Goal: Task Accomplishment & Management: Use online tool/utility

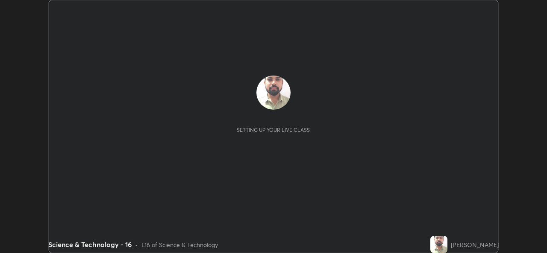
scroll to position [253, 546]
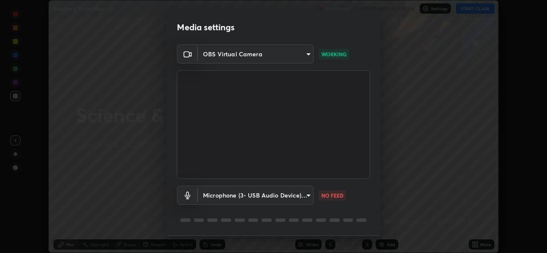
click at [308, 58] on body "Erase all Science & Technology - 16 Recording CLASS STARTS IN 4 MINS Settings S…" at bounding box center [273, 126] width 547 height 253
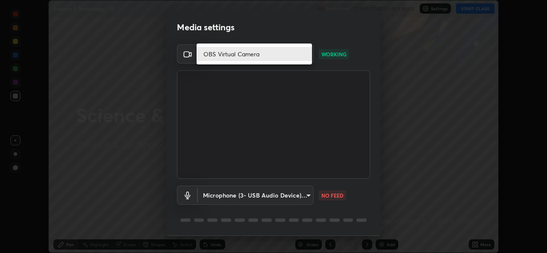
click at [291, 56] on li "OBS Virtual Camera" at bounding box center [254, 54] width 115 height 14
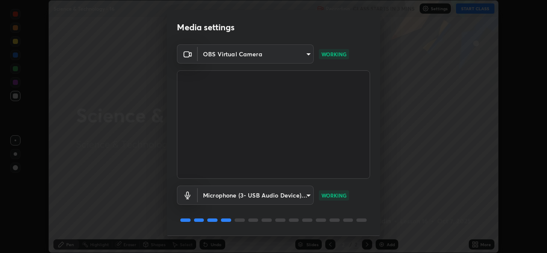
click at [311, 57] on body "Erase all Science & Technology - 16 Recording CLASS STARTS IN 3 MINS Settings S…" at bounding box center [273, 126] width 547 height 253
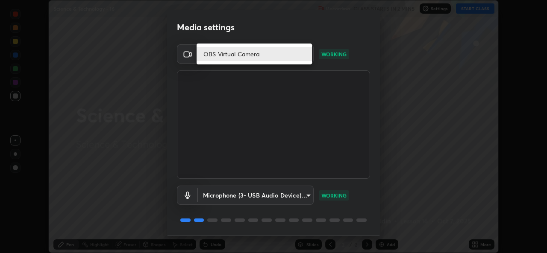
click at [398, 120] on div at bounding box center [273, 126] width 547 height 253
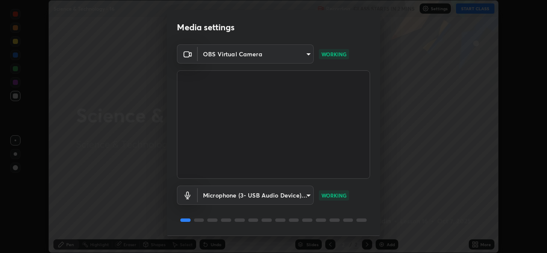
click at [309, 56] on body "Erase all Science & Technology - 16 Recording CLASS STARTS IN 2 MINS Settings S…" at bounding box center [273, 126] width 547 height 253
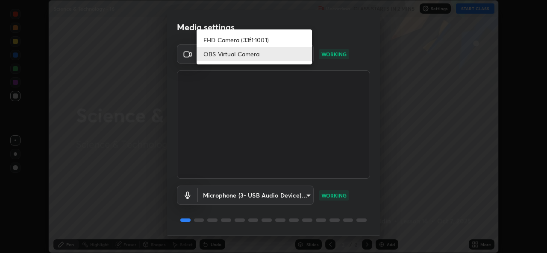
click at [282, 41] on li "FHD Camera (33f1:1001)" at bounding box center [254, 40] width 115 height 14
type input "b126bcd99b33dc6f808fccfed7bb8887ee78ed869c172f78c6f1b210cfe204c7"
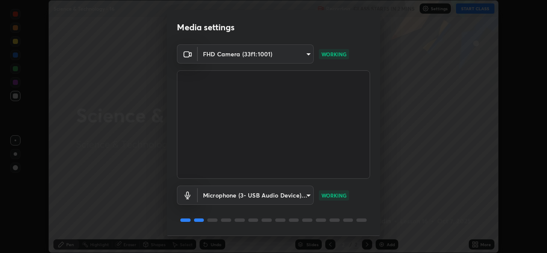
click at [304, 72] on video at bounding box center [273, 124] width 193 height 109
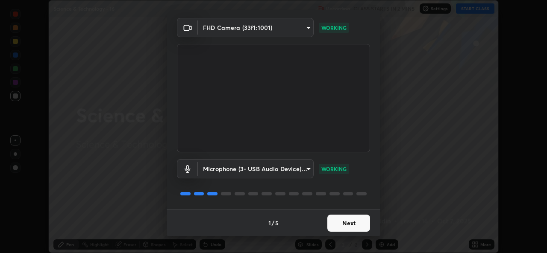
click at [339, 229] on button "Next" at bounding box center [348, 223] width 43 height 17
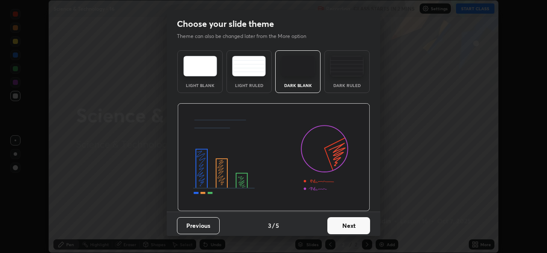
click at [342, 229] on button "Next" at bounding box center [348, 225] width 43 height 17
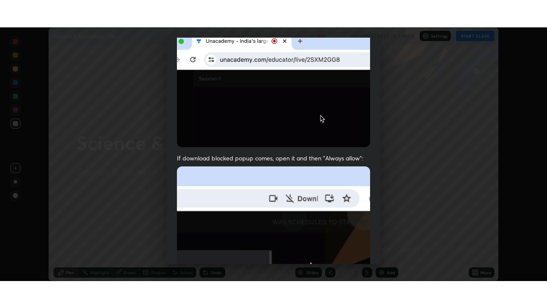
scroll to position [201, 0]
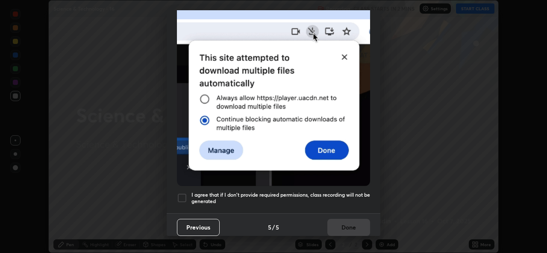
click at [267, 198] on h5 "I agree that if I don't provide required permissions, class recording will not …" at bounding box center [280, 198] width 179 height 13
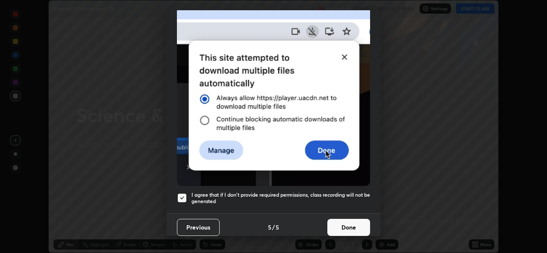
click at [344, 221] on button "Done" at bounding box center [348, 227] width 43 height 17
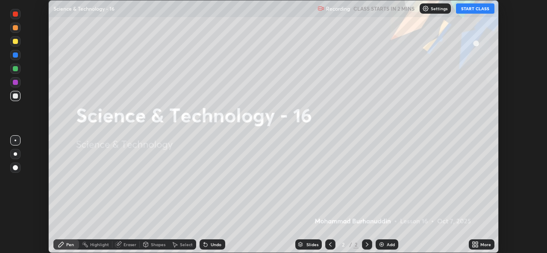
click at [473, 246] on icon at bounding box center [474, 246] width 2 height 2
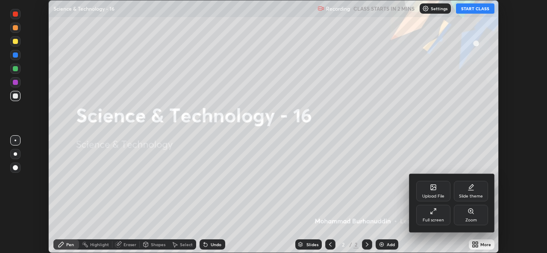
click at [423, 217] on div "Full screen" at bounding box center [433, 215] width 34 height 21
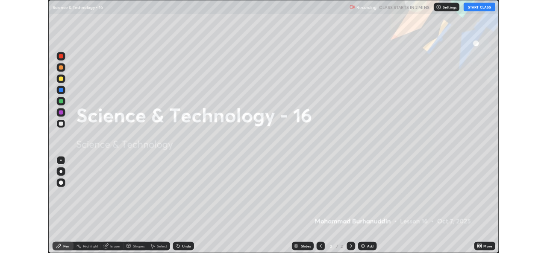
scroll to position [308, 547]
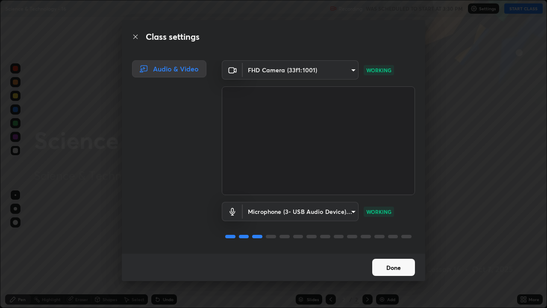
click at [394, 253] on button "Done" at bounding box center [393, 266] width 43 height 17
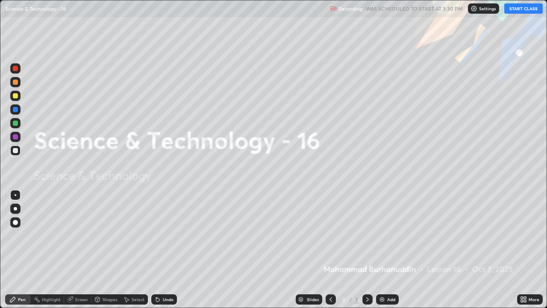
click at [526, 9] on button "START CLASS" at bounding box center [523, 8] width 38 height 10
click at [327, 253] on icon at bounding box center [330, 299] width 7 height 7
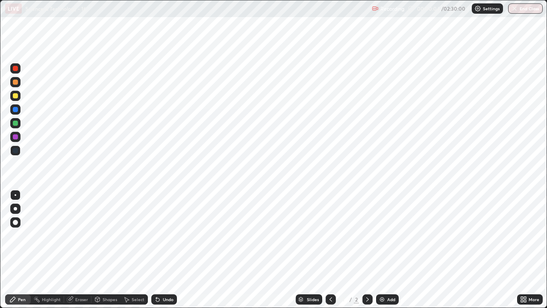
click at [366, 253] on icon at bounding box center [367, 299] width 7 height 7
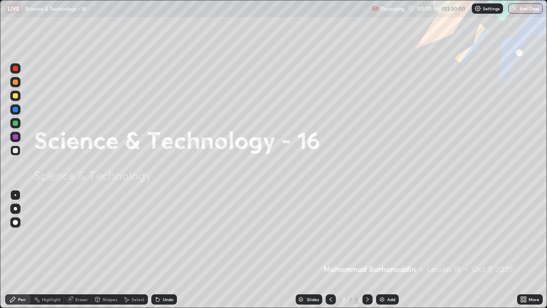
click at [367, 253] on icon at bounding box center [367, 299] width 7 height 7
click at [389, 253] on div "Add" at bounding box center [391, 299] width 8 height 4
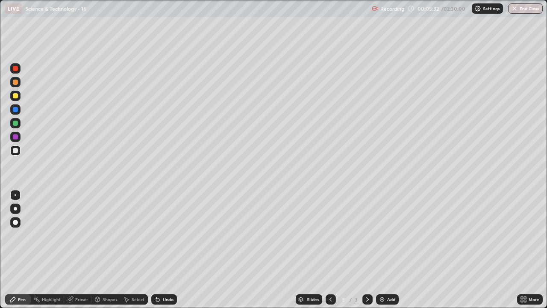
click at [366, 253] on icon at bounding box center [367, 299] width 7 height 7
click at [390, 253] on div "Add" at bounding box center [391, 299] width 8 height 4
click at [169, 253] on div "Undo" at bounding box center [168, 299] width 11 height 4
click at [170, 253] on div "Undo" at bounding box center [168, 299] width 11 height 4
click at [171, 253] on div "Undo" at bounding box center [168, 299] width 11 height 4
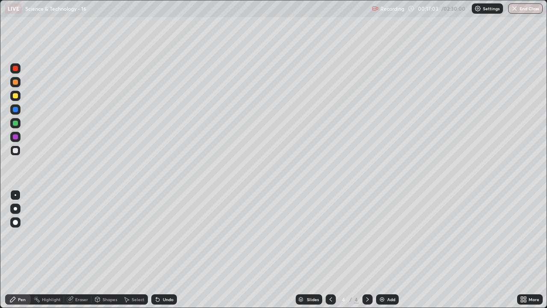
click at [174, 253] on div "Undo" at bounding box center [164, 299] width 26 height 10
click at [173, 253] on div "Undo" at bounding box center [164, 299] width 26 height 10
click at [170, 253] on div "Undo" at bounding box center [168, 299] width 11 height 4
click at [392, 253] on div "Add" at bounding box center [391, 299] width 8 height 4
click at [169, 253] on div "Undo" at bounding box center [168, 299] width 11 height 4
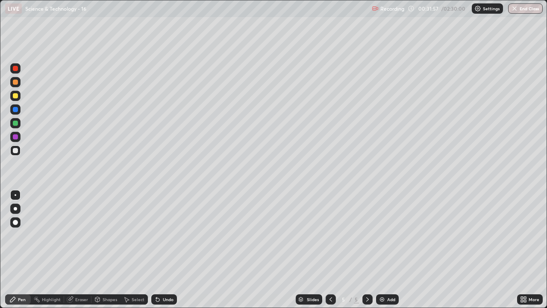
click at [171, 253] on div "Undo" at bounding box center [168, 299] width 11 height 4
click at [172, 253] on div "Undo" at bounding box center [168, 299] width 11 height 4
click at [166, 253] on div "Undo" at bounding box center [168, 299] width 11 height 4
click at [169, 253] on div "Undo" at bounding box center [168, 299] width 11 height 4
click at [164, 253] on div "Undo" at bounding box center [168, 299] width 11 height 4
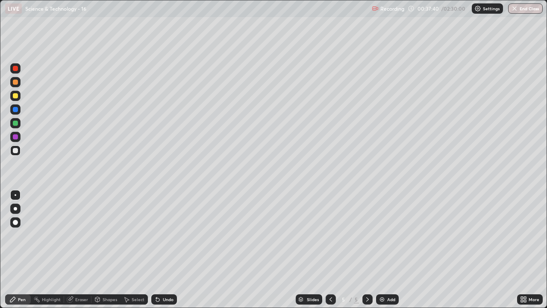
click at [388, 253] on div "Add" at bounding box center [391, 299] width 8 height 4
click at [331, 253] on icon at bounding box center [330, 299] width 7 height 7
click at [367, 253] on icon at bounding box center [367, 299] width 3 height 4
click at [15, 67] on div at bounding box center [15, 68] width 5 height 5
click at [16, 150] on div at bounding box center [15, 150] width 5 height 5
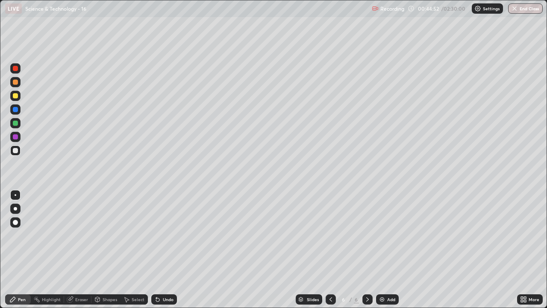
click at [16, 70] on div at bounding box center [15, 68] width 5 height 5
click at [18, 149] on div at bounding box center [15, 150] width 10 height 10
click at [16, 81] on div at bounding box center [15, 81] width 5 height 5
click at [18, 152] on div at bounding box center [15, 150] width 10 height 10
click at [388, 253] on div "Add" at bounding box center [391, 299] width 8 height 4
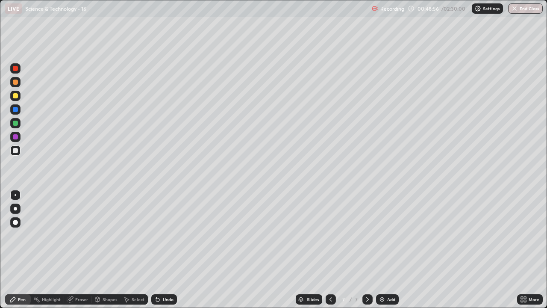
click at [171, 253] on div "Undo" at bounding box center [168, 299] width 11 height 4
click at [330, 253] on icon at bounding box center [330, 299] width 7 height 7
click at [366, 253] on icon at bounding box center [367, 299] width 7 height 7
click at [167, 253] on div "Undo" at bounding box center [168, 299] width 11 height 4
click at [331, 253] on icon at bounding box center [330, 299] width 7 height 7
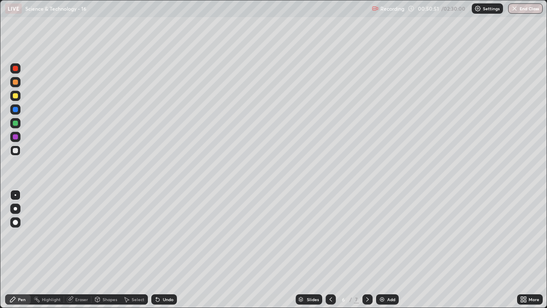
click at [367, 253] on icon at bounding box center [367, 299] width 7 height 7
click at [387, 253] on div "Add" at bounding box center [391, 299] width 8 height 4
click at [365, 253] on icon at bounding box center [367, 299] width 7 height 7
click at [331, 253] on icon at bounding box center [330, 299] width 7 height 7
click at [329, 253] on icon at bounding box center [330, 299] width 3 height 4
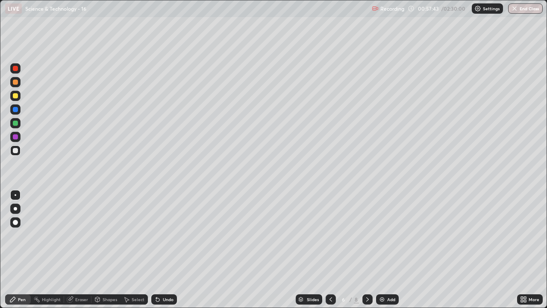
click at [368, 253] on icon at bounding box center [367, 299] width 7 height 7
click at [366, 253] on icon at bounding box center [367, 299] width 7 height 7
click at [330, 253] on icon at bounding box center [330, 299] width 7 height 7
click at [367, 253] on icon at bounding box center [367, 299] width 7 height 7
click at [388, 253] on div "Add" at bounding box center [391, 299] width 8 height 4
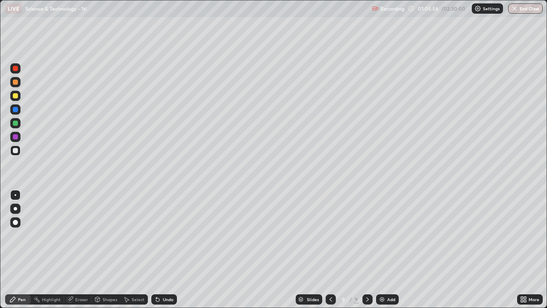
click at [169, 253] on div "Undo" at bounding box center [164, 299] width 26 height 10
click at [366, 253] on icon at bounding box center [367, 299] width 7 height 7
click at [390, 253] on div "Add" at bounding box center [391, 299] width 8 height 4
click at [84, 253] on div "Eraser" at bounding box center [77, 299] width 27 height 10
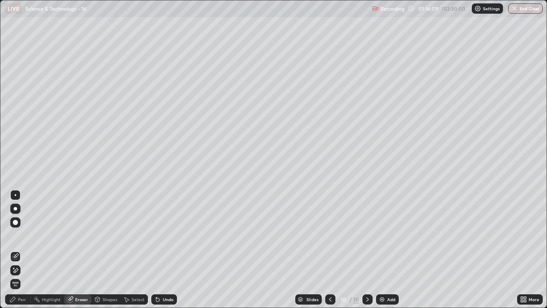
click at [23, 253] on div "Pen" at bounding box center [22, 299] width 8 height 4
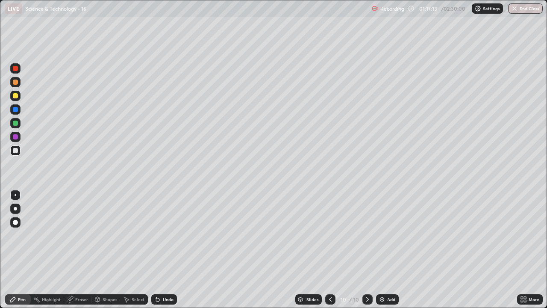
click at [390, 253] on div "Add" at bounding box center [391, 299] width 8 height 4
click at [167, 253] on div "Undo" at bounding box center [168, 299] width 11 height 4
click at [79, 253] on div "Eraser" at bounding box center [77, 299] width 27 height 10
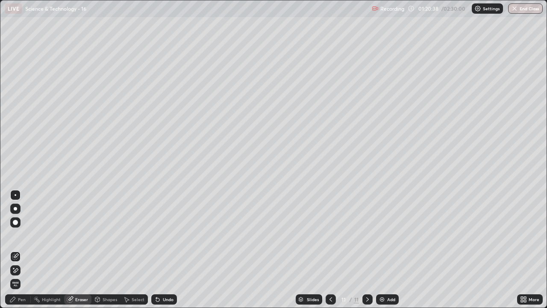
click at [19, 253] on div "Pen" at bounding box center [22, 299] width 8 height 4
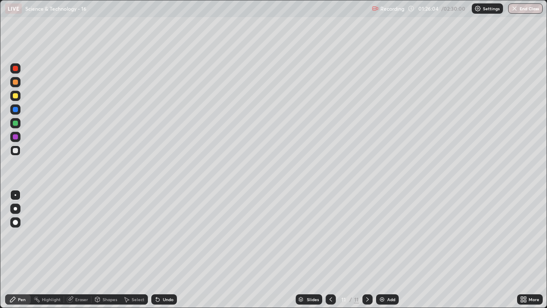
click at [365, 253] on icon at bounding box center [367, 299] width 7 height 7
click at [388, 253] on div "Add" at bounding box center [391, 299] width 8 height 4
click at [330, 253] on icon at bounding box center [330, 299] width 7 height 7
click at [327, 253] on icon at bounding box center [330, 299] width 7 height 7
click at [330, 253] on icon at bounding box center [330, 299] width 7 height 7
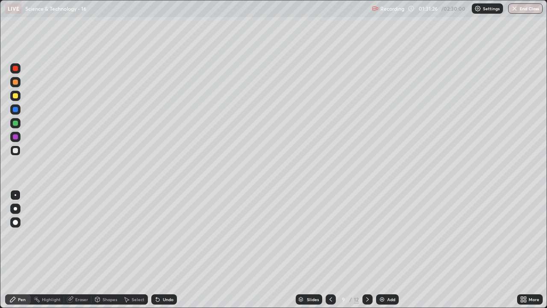
click at [367, 253] on icon at bounding box center [367, 299] width 7 height 7
click at [364, 253] on icon at bounding box center [367, 299] width 7 height 7
click at [364, 253] on div at bounding box center [367, 299] width 10 height 10
click at [330, 253] on icon at bounding box center [330, 299] width 7 height 7
click at [329, 253] on icon at bounding box center [330, 299] width 7 height 7
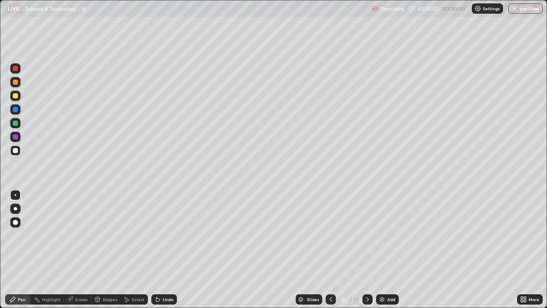
click at [367, 253] on icon at bounding box center [367, 299] width 7 height 7
click at [367, 253] on div at bounding box center [367, 299] width 10 height 10
click at [367, 253] on icon at bounding box center [367, 299] width 7 height 7
click at [388, 253] on div "Add" at bounding box center [391, 299] width 8 height 4
click at [170, 253] on div "Undo" at bounding box center [164, 299] width 26 height 10
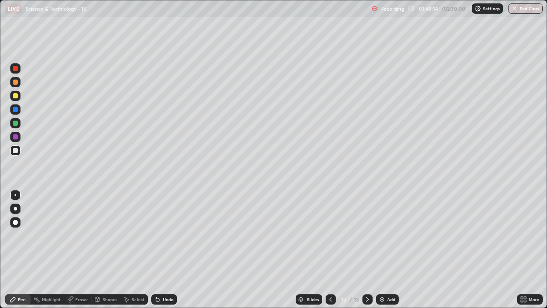
click at [17, 69] on div at bounding box center [15, 68] width 5 height 5
click at [13, 109] on div at bounding box center [15, 109] width 5 height 5
click at [385, 253] on div "Add" at bounding box center [387, 299] width 23 height 10
click at [16, 149] on div at bounding box center [15, 150] width 5 height 5
click at [167, 253] on div "Undo" at bounding box center [168, 299] width 11 height 4
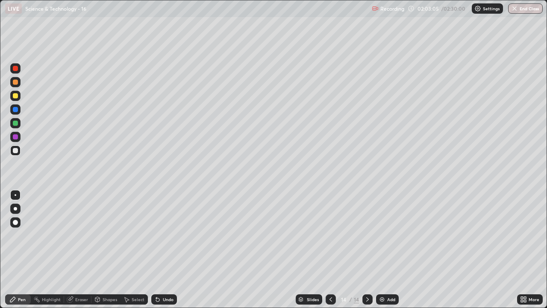
click at [165, 253] on div "Undo" at bounding box center [164, 299] width 26 height 10
click at [16, 209] on div at bounding box center [15, 208] width 3 height 3
click at [166, 253] on div "Undo" at bounding box center [168, 299] width 11 height 4
click at [16, 194] on div at bounding box center [16, 195] width 2 height 2
click at [522, 253] on icon at bounding box center [522, 301] width 2 height 2
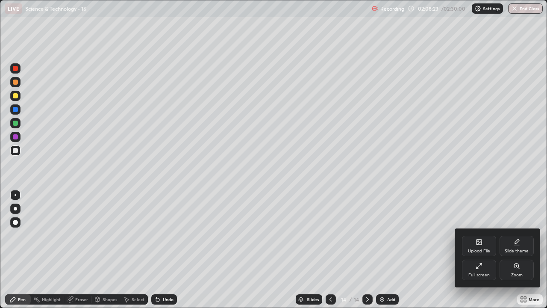
click at [483, 253] on div "Full screen" at bounding box center [479, 269] width 34 height 21
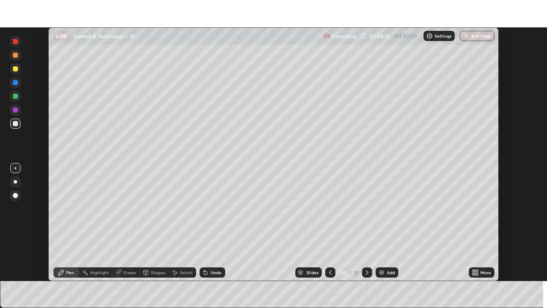
scroll to position [42472, 42179]
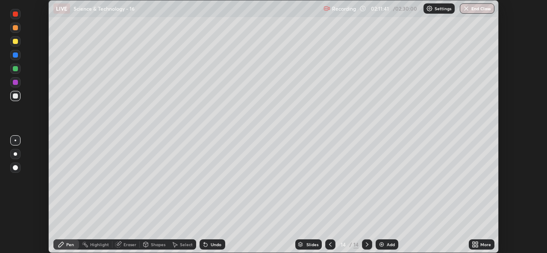
click at [476, 244] on icon at bounding box center [477, 243] width 2 height 2
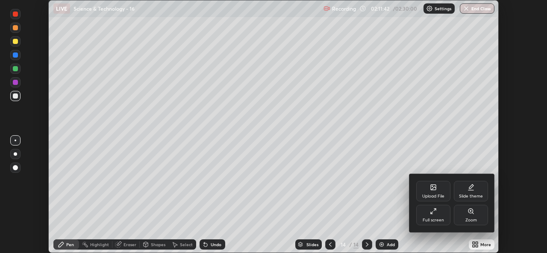
click at [435, 215] on icon at bounding box center [433, 211] width 7 height 7
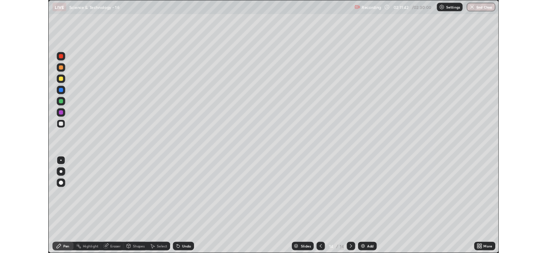
scroll to position [308, 547]
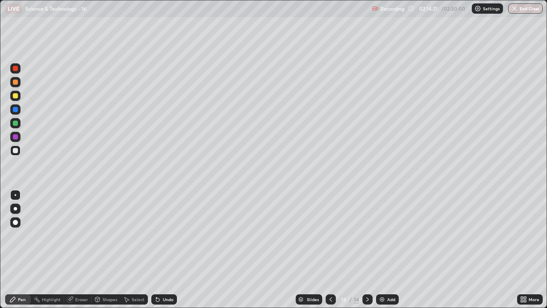
click at [386, 253] on div "Add" at bounding box center [387, 299] width 23 height 10
click at [15, 69] on div at bounding box center [15, 68] width 5 height 5
click at [16, 151] on div at bounding box center [15, 150] width 5 height 5
click at [394, 253] on div "Add" at bounding box center [391, 299] width 8 height 4
click at [166, 253] on div "Undo" at bounding box center [168, 299] width 11 height 4
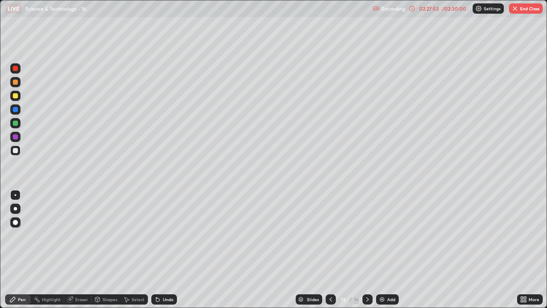
click at [433, 10] on div "02:27:53" at bounding box center [429, 8] width 24 height 5
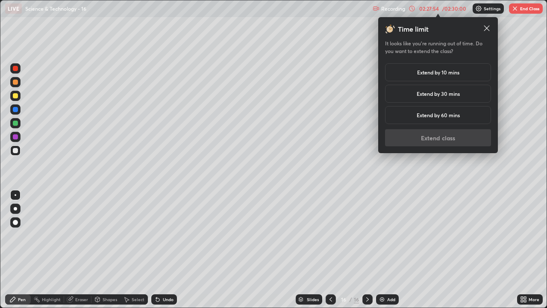
click at [440, 75] on h5 "Extend by 10 mins" at bounding box center [438, 72] width 42 height 8
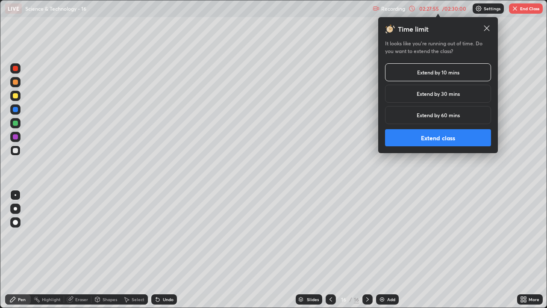
click at [435, 141] on button "Extend class" at bounding box center [438, 137] width 106 height 17
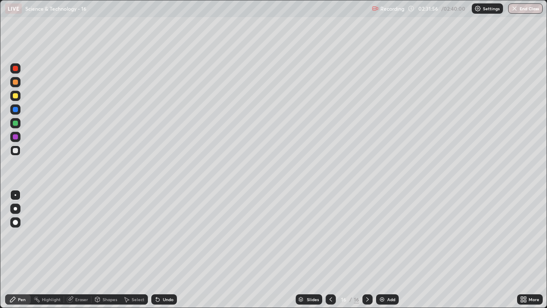
click at [391, 253] on div "Add" at bounding box center [391, 299] width 8 height 4
click at [432, 11] on div "02:35:43" at bounding box center [429, 8] width 24 height 5
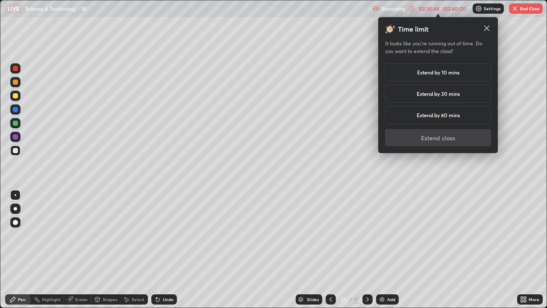
click at [441, 74] on h5 "Extend by 10 mins" at bounding box center [438, 72] width 42 height 8
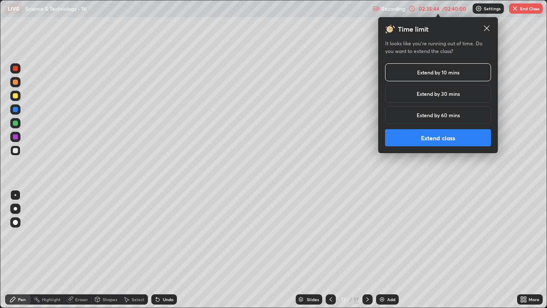
click at [436, 138] on button "Extend class" at bounding box center [438, 137] width 106 height 17
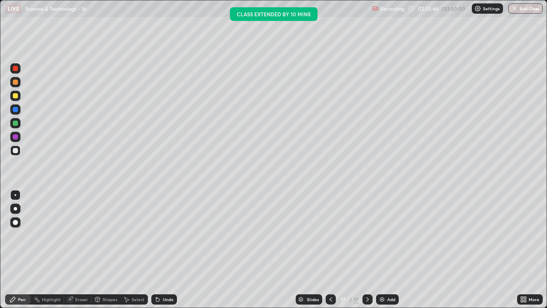
click at [529, 10] on button "End Class" at bounding box center [525, 8] width 35 height 10
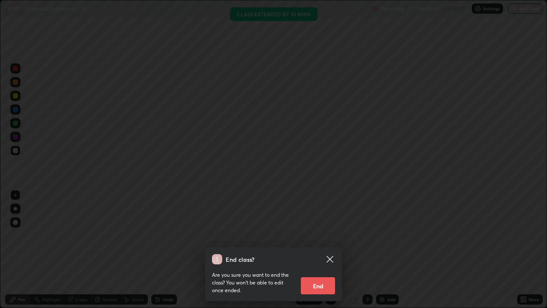
click at [320, 253] on button "End" at bounding box center [318, 285] width 34 height 17
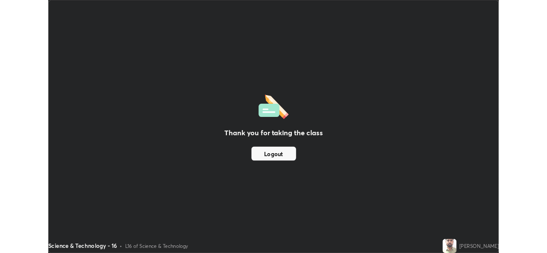
scroll to position [42472, 42179]
